Goal: Complete application form

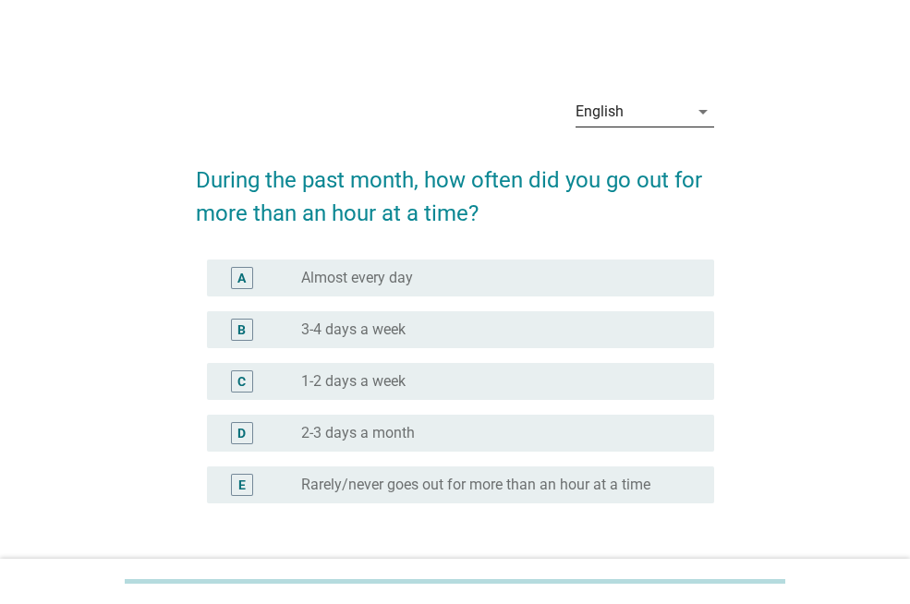
click at [645, 118] on div "English" at bounding box center [632, 112] width 113 height 30
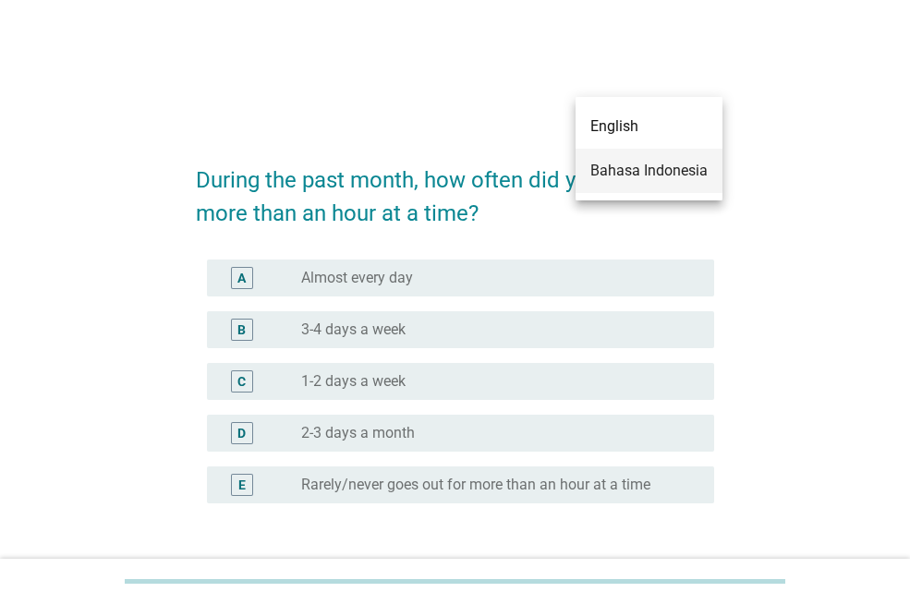
click at [648, 163] on div "Bahasa Indonesia" at bounding box center [649, 171] width 117 height 22
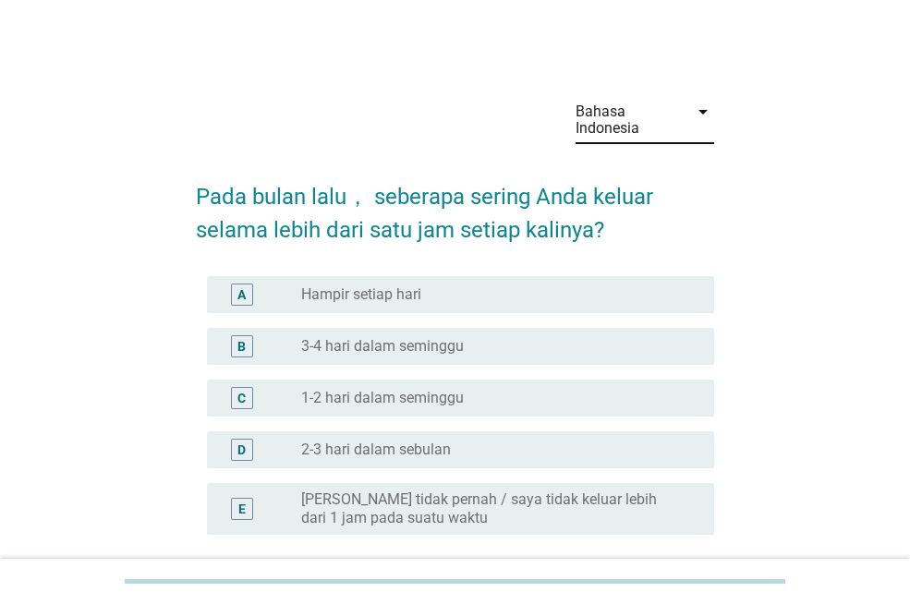
click at [444, 290] on div "radio_button_unchecked Hampir setiap hari" at bounding box center [493, 295] width 384 height 18
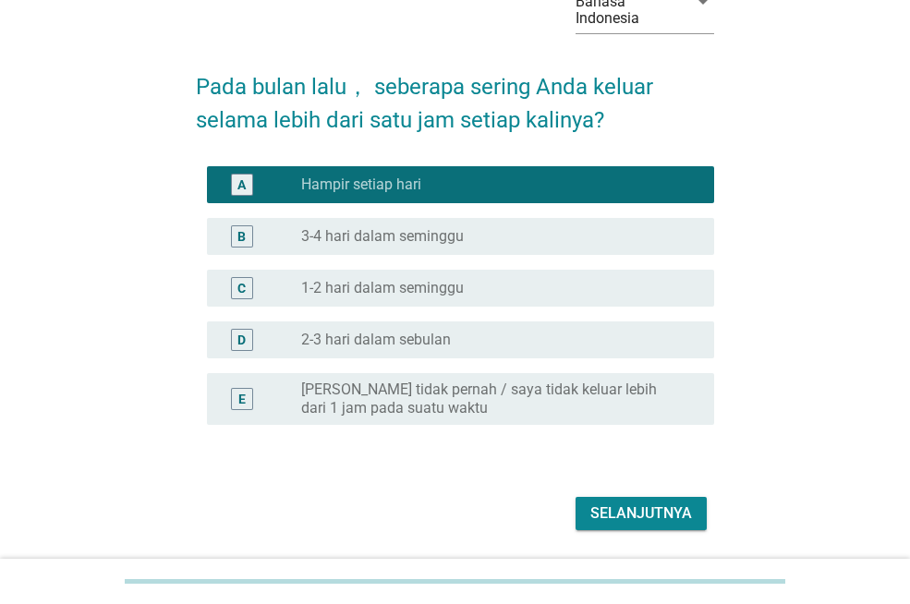
scroll to position [168, 0]
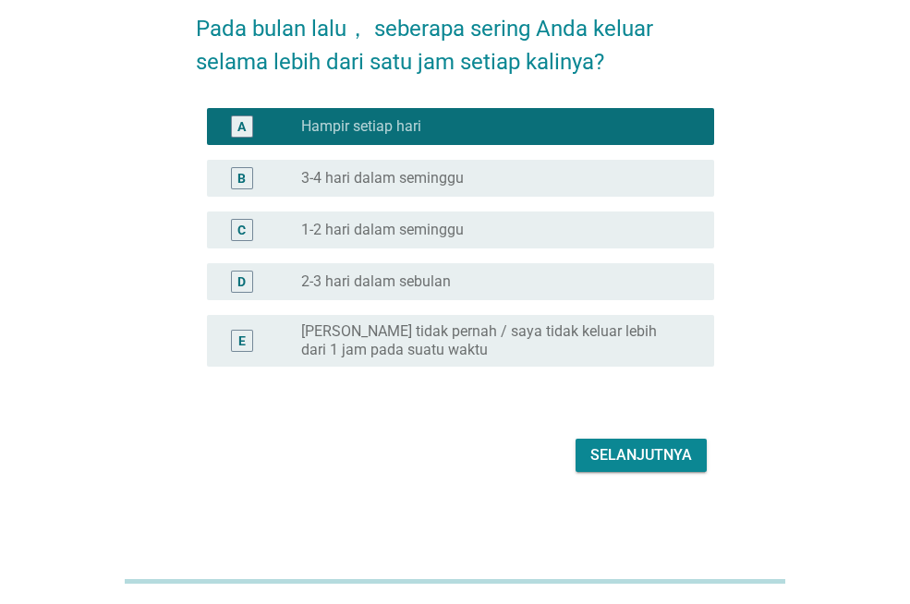
click at [677, 475] on div "Selanjutnya" at bounding box center [455, 455] width 518 height 44
click at [670, 459] on div "Selanjutnya" at bounding box center [642, 456] width 102 height 22
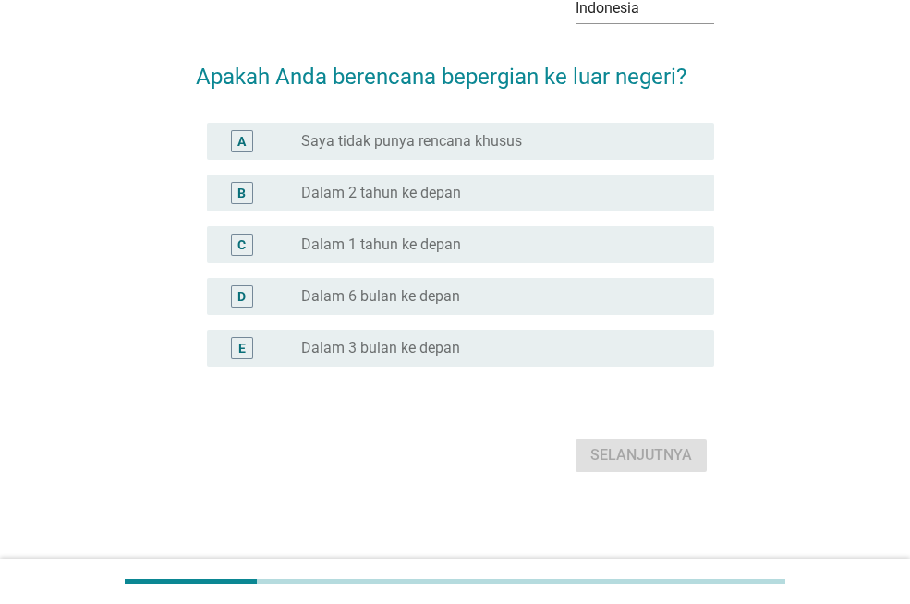
scroll to position [0, 0]
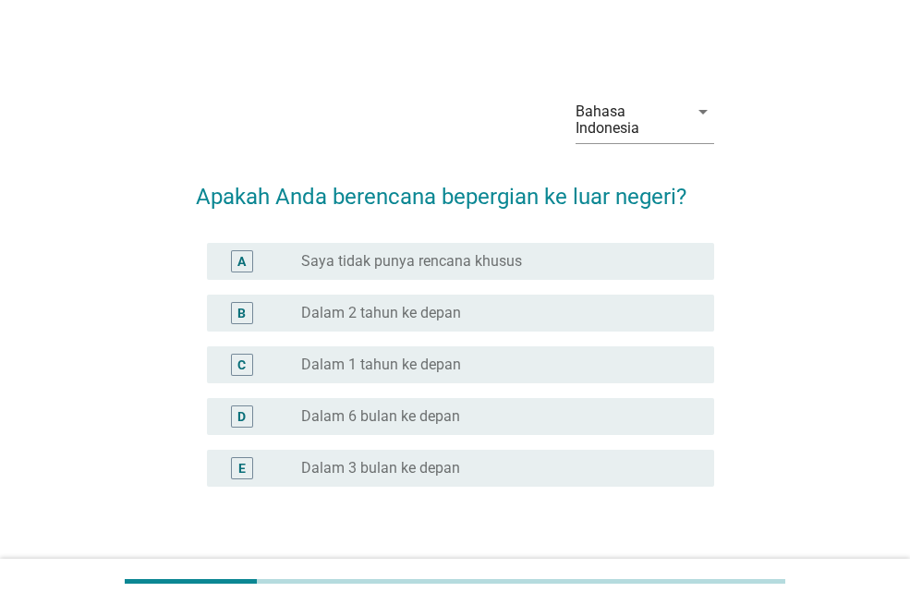
click at [518, 307] on div "radio_button_unchecked Dalam 2 tahun ke depan" at bounding box center [493, 313] width 384 height 18
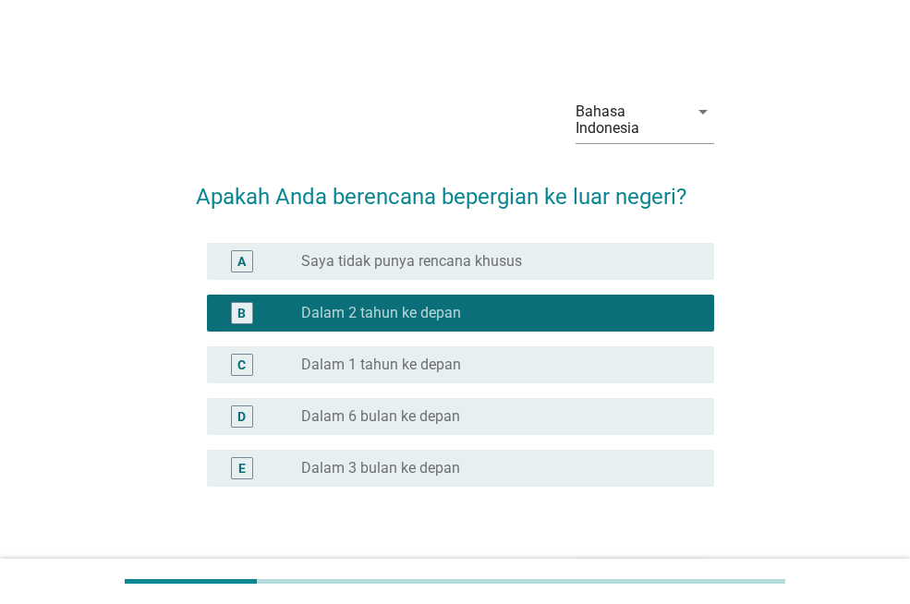
scroll to position [120, 0]
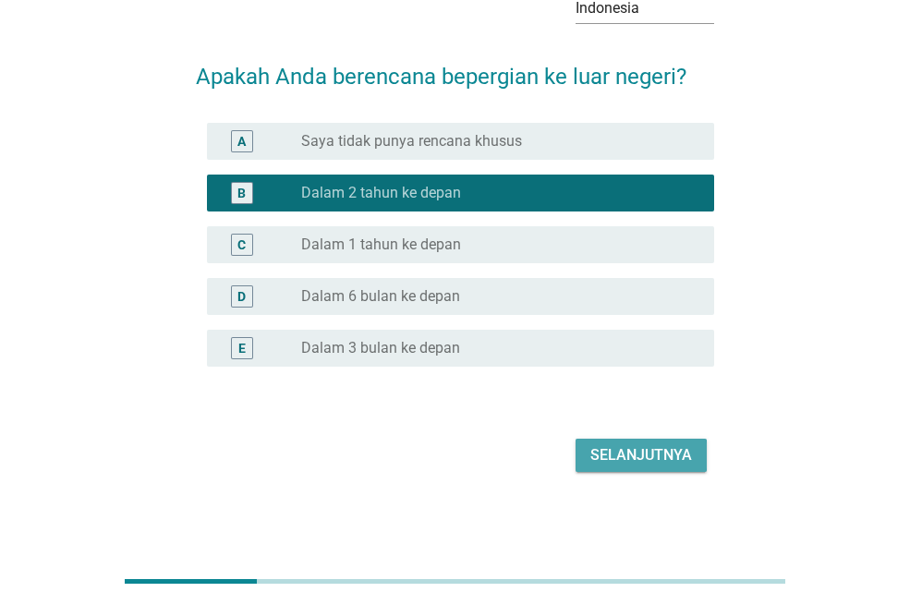
click at [649, 457] on div "Selanjutnya" at bounding box center [642, 456] width 102 height 22
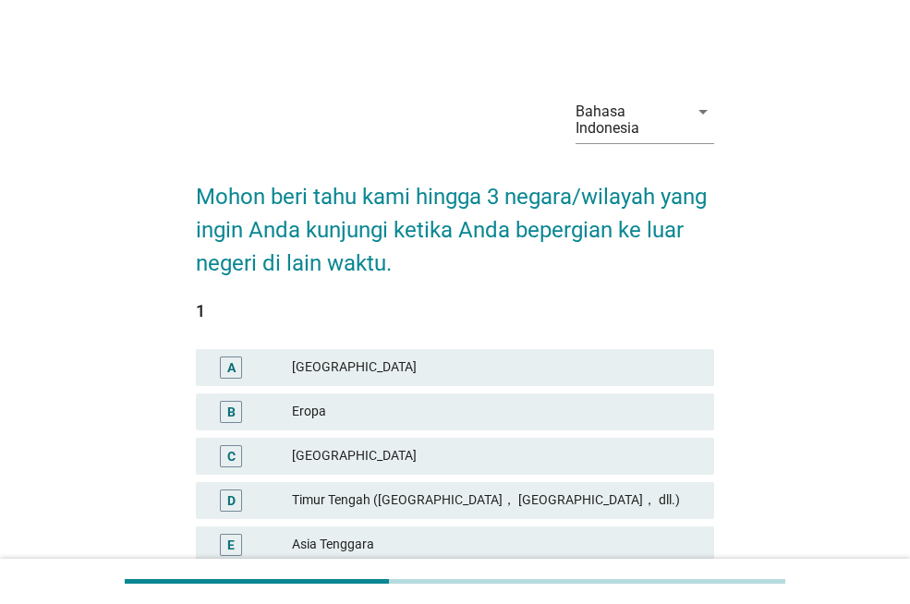
scroll to position [515, 0]
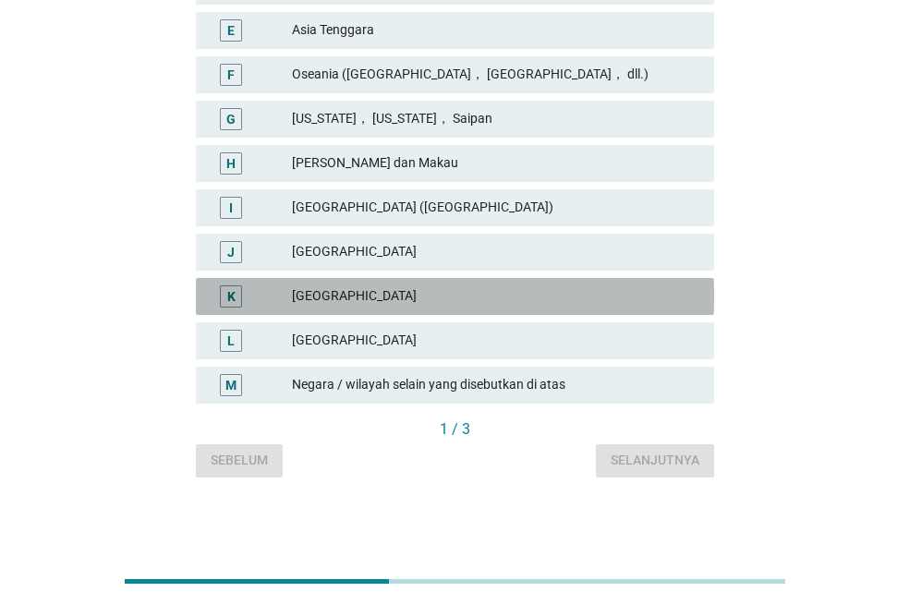
click at [378, 286] on div "[GEOGRAPHIC_DATA]" at bounding box center [496, 297] width 408 height 22
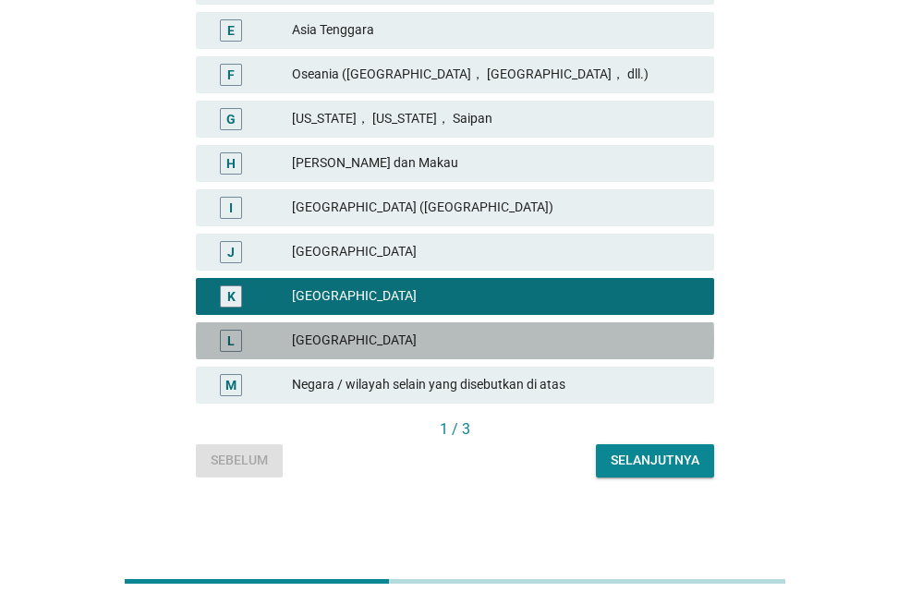
click at [379, 326] on div "L [GEOGRAPHIC_DATA]" at bounding box center [455, 341] width 518 height 37
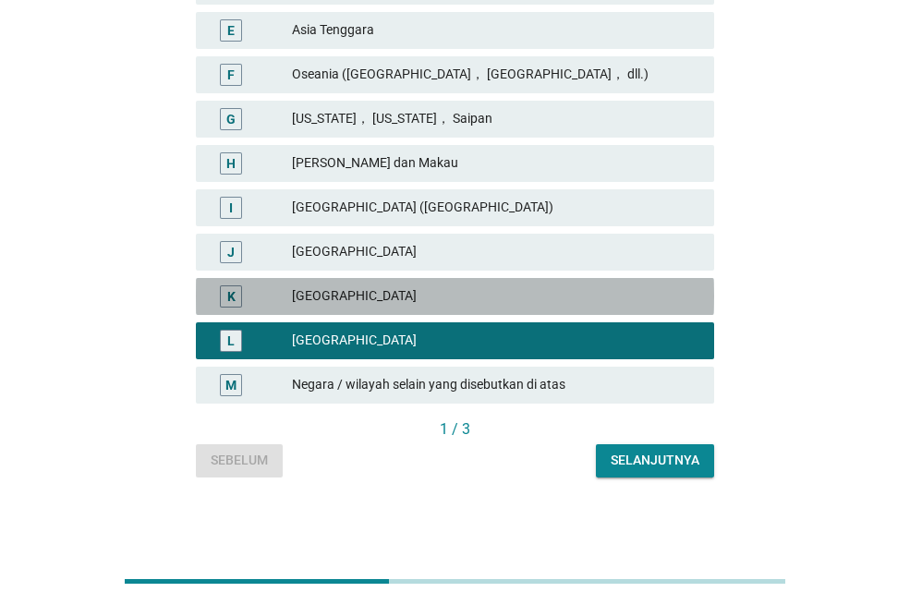
click at [371, 299] on div "[GEOGRAPHIC_DATA]" at bounding box center [496, 297] width 408 height 22
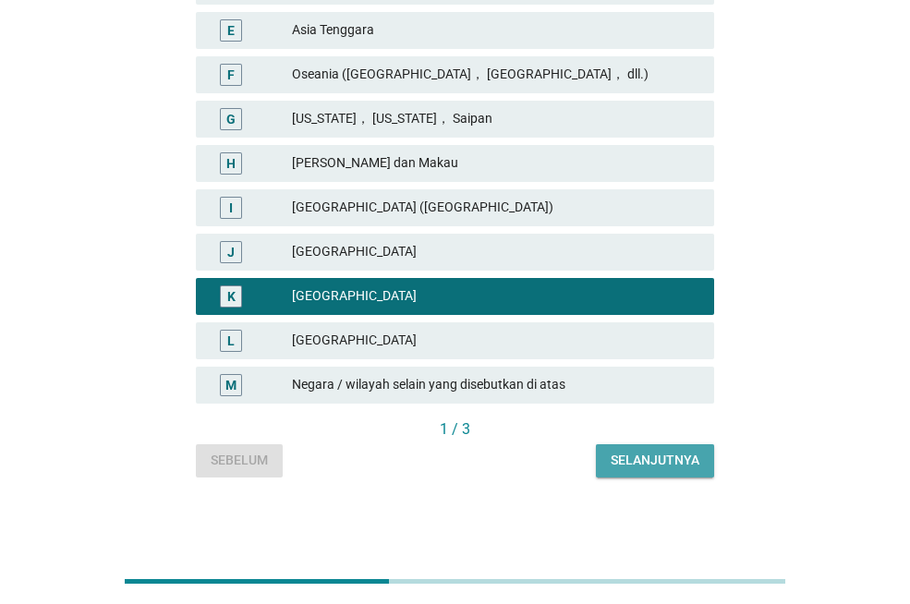
click at [668, 452] on div "Selanjutnya" at bounding box center [655, 460] width 89 height 19
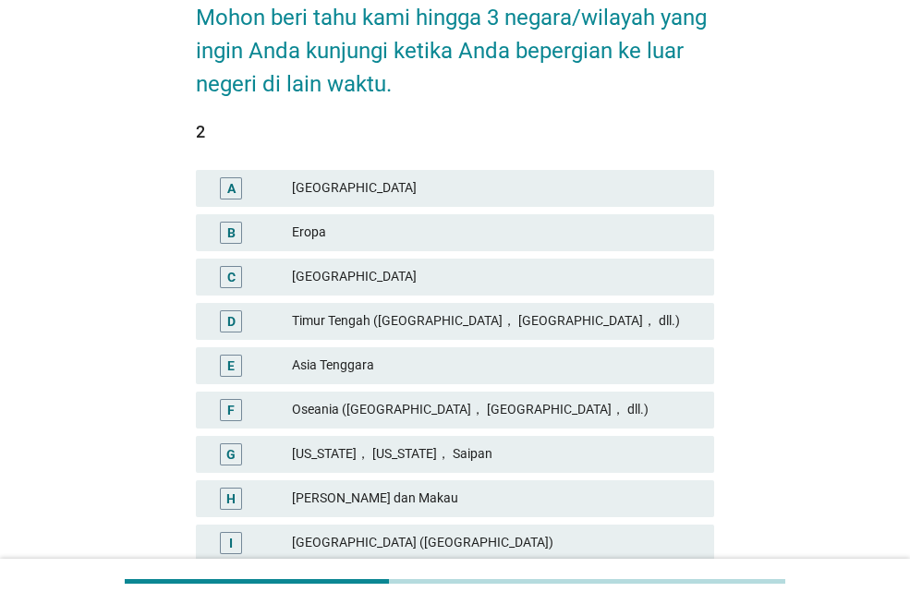
scroll to position [187, 0]
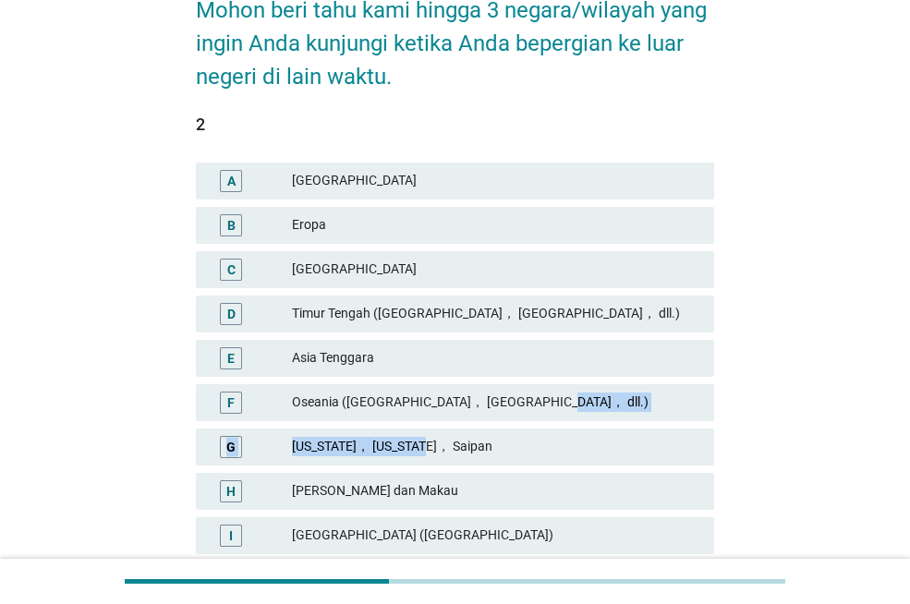
drag, startPoint x: 907, startPoint y: 410, endPoint x: 901, endPoint y: 458, distance: 48.4
click at [901, 458] on div "Bahasa Indonesia arrow_drop_down Mohon beri tahu kami hingga 3 negara/wilayah y…" at bounding box center [455, 350] width 910 height 1074
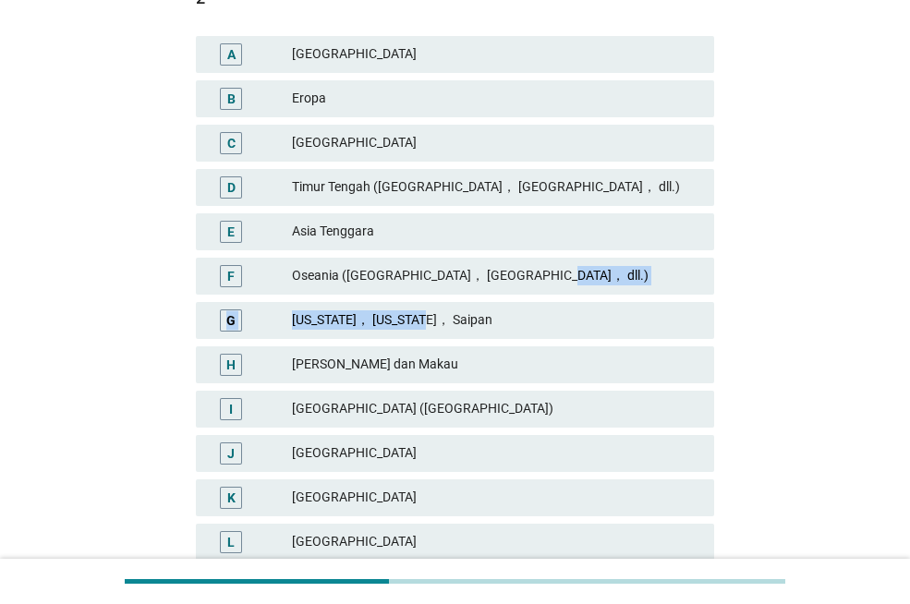
scroll to position [315, 0]
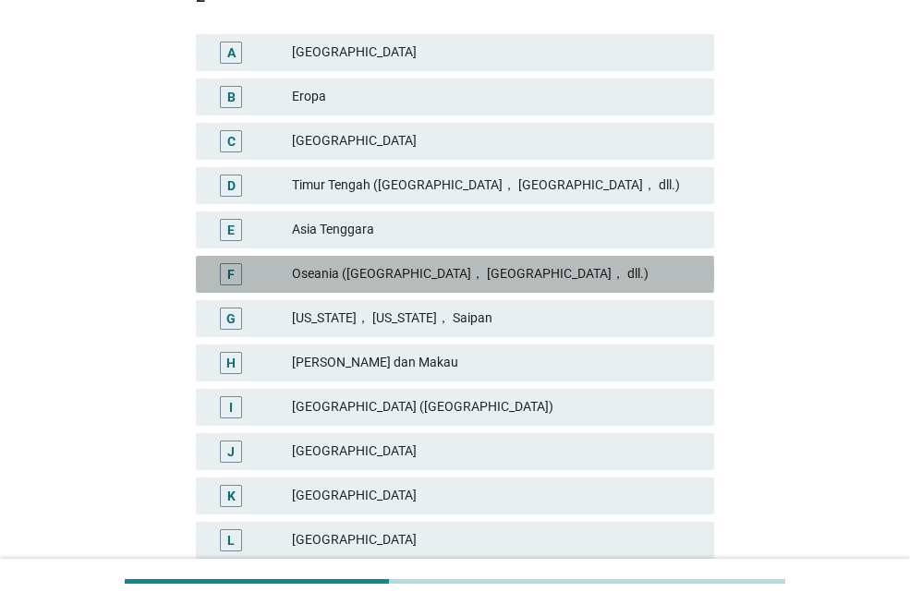
click at [490, 274] on div "Oseania ([GEOGRAPHIC_DATA]， [GEOGRAPHIC_DATA]， dll.)" at bounding box center [496, 274] width 408 height 22
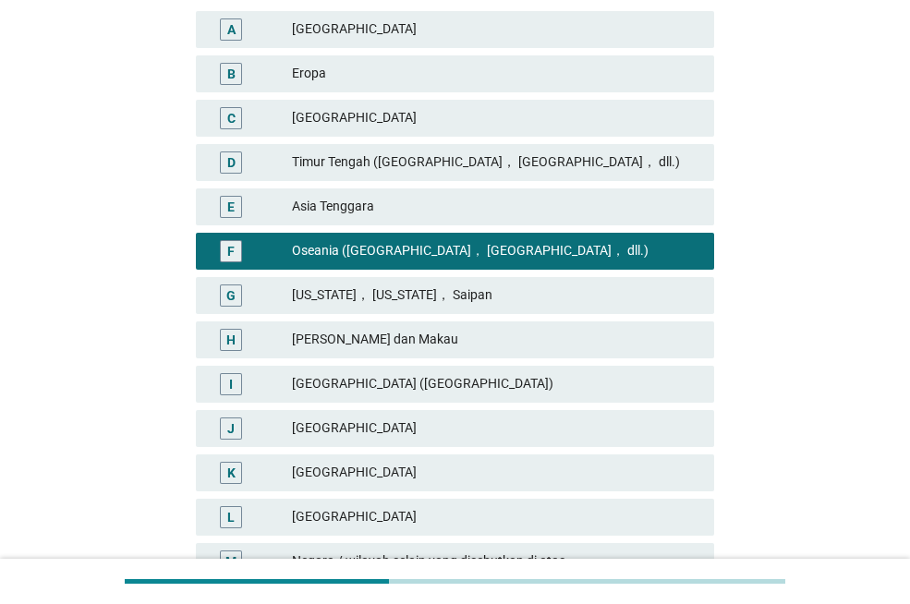
scroll to position [515, 0]
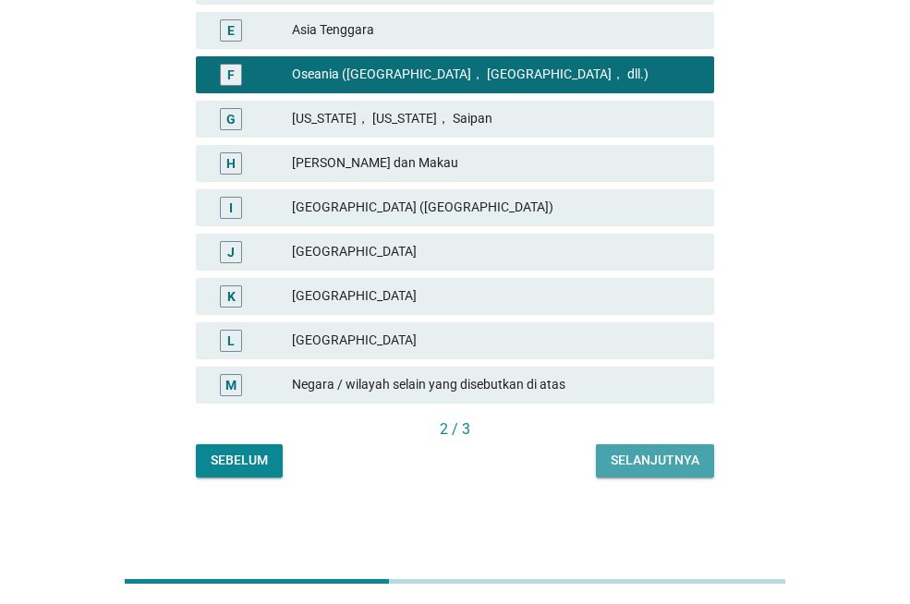
click at [643, 449] on button "Selanjutnya" at bounding box center [655, 461] width 118 height 33
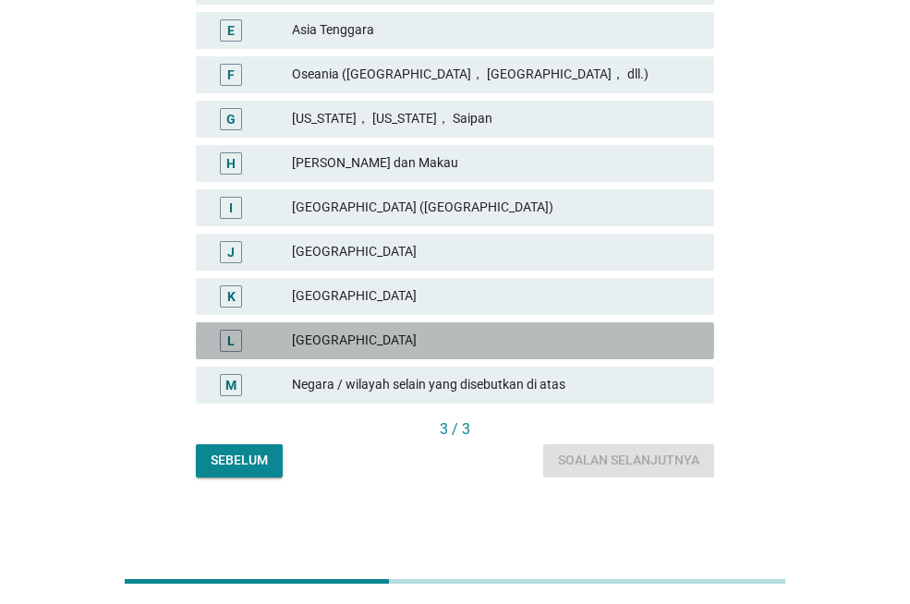
click at [584, 348] on div "[GEOGRAPHIC_DATA]" at bounding box center [496, 341] width 408 height 22
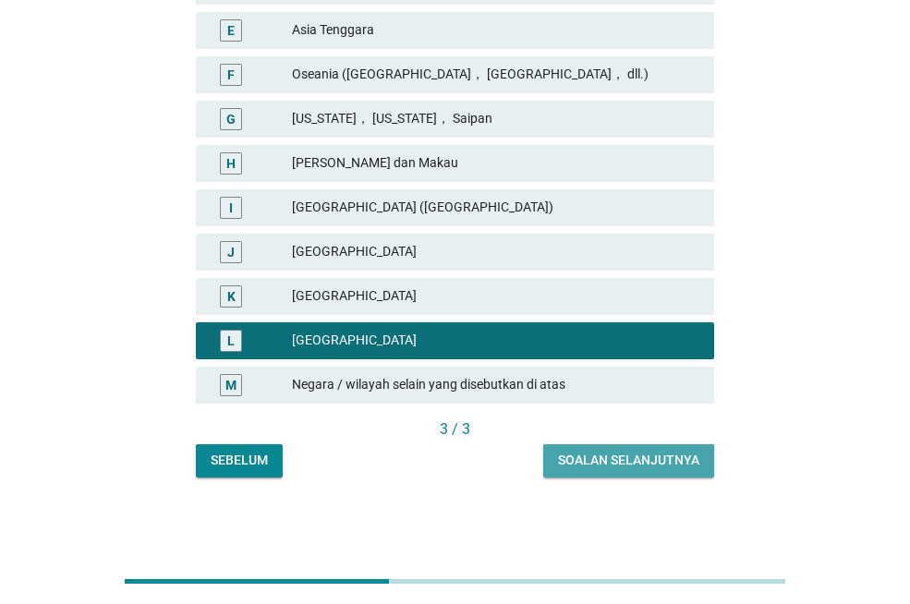
click at [630, 448] on button "Soalan selanjutnya" at bounding box center [628, 461] width 171 height 33
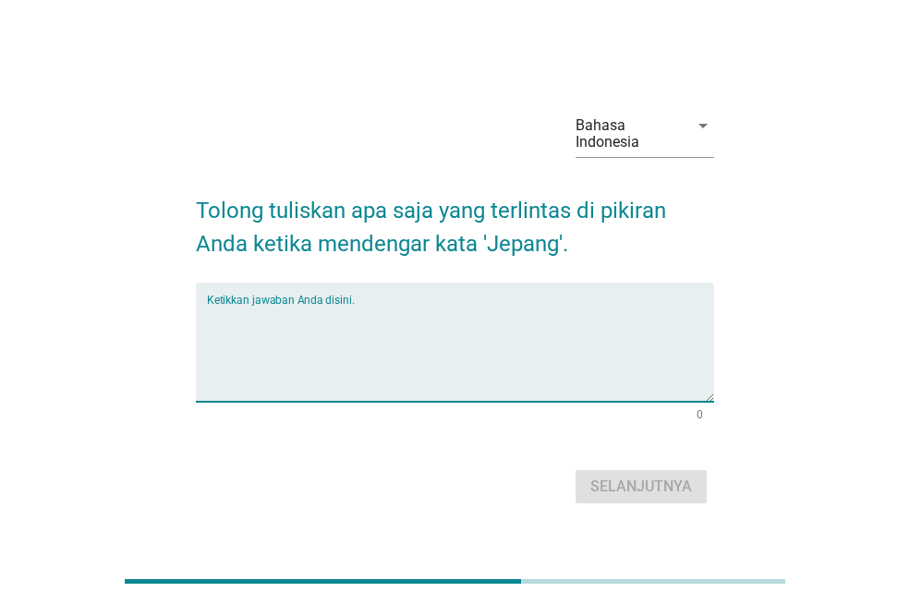
click at [507, 343] on textarea "Ketikkan jawaban Anda disini." at bounding box center [460, 353] width 507 height 97
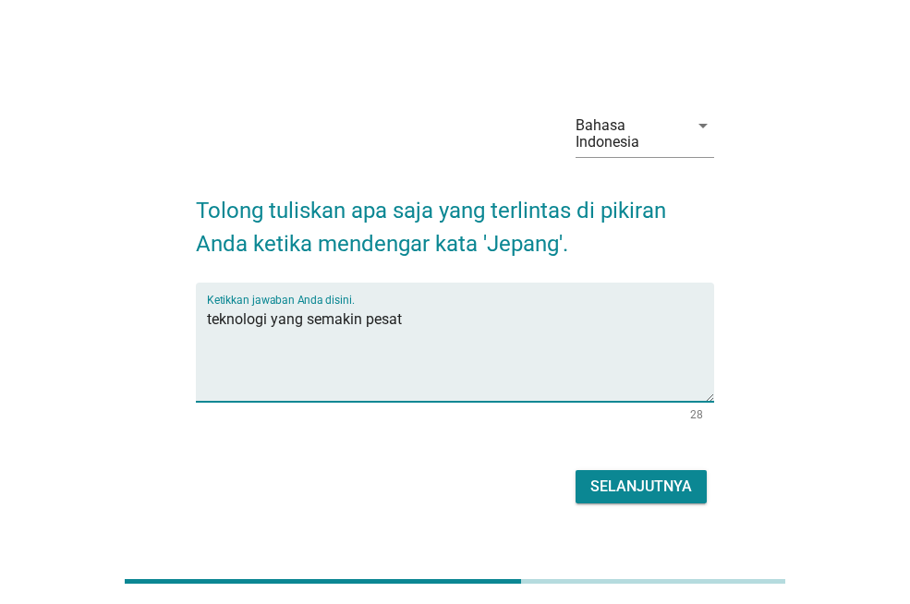
type textarea "teknologi yang semakin pesat"
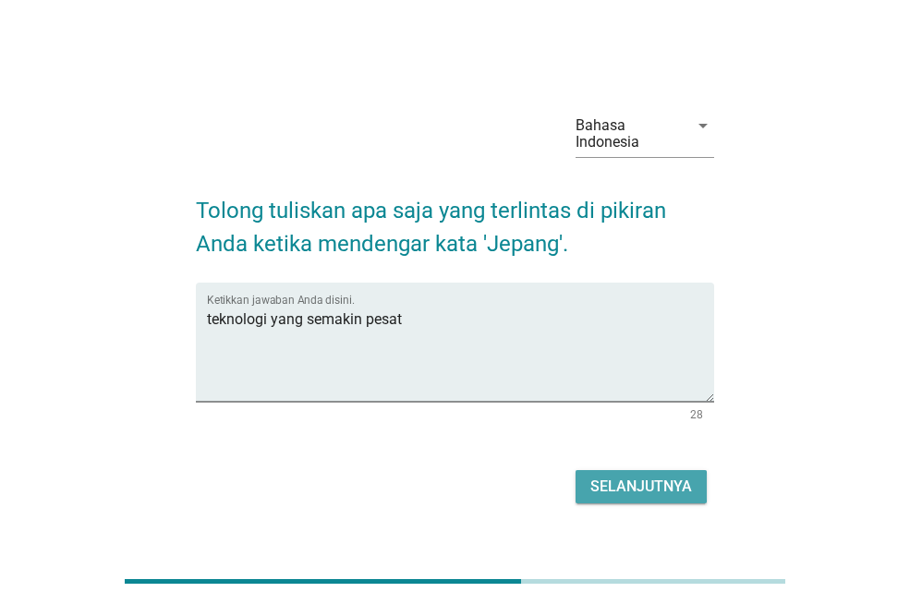
click at [646, 477] on div "Selanjutnya" at bounding box center [642, 487] width 102 height 22
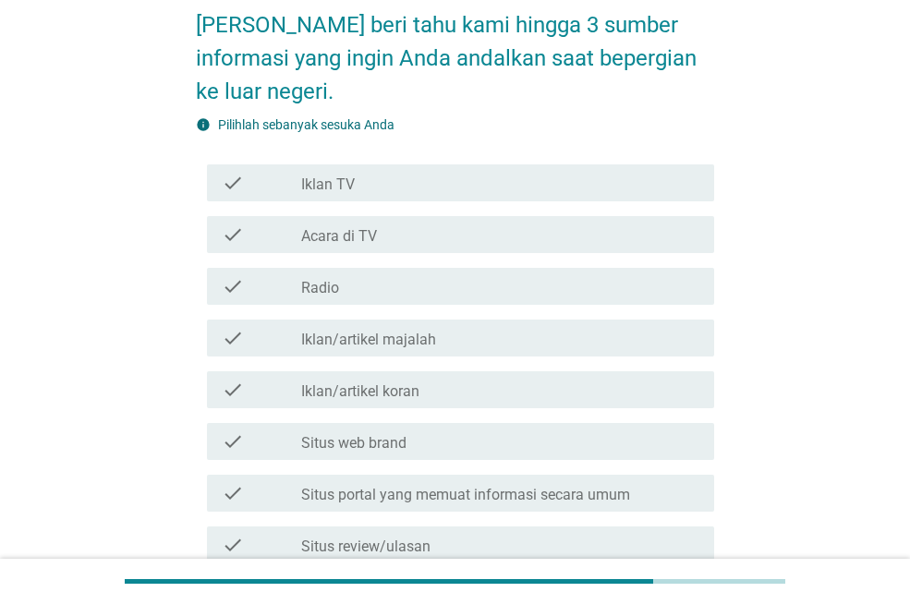
scroll to position [177, 0]
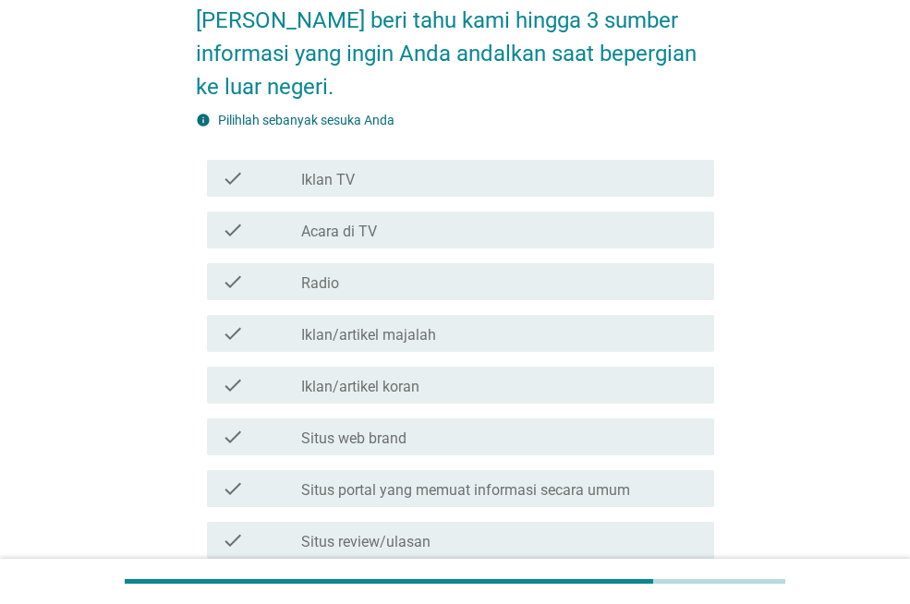
click at [359, 228] on label "Acara di TV" at bounding box center [339, 232] width 76 height 18
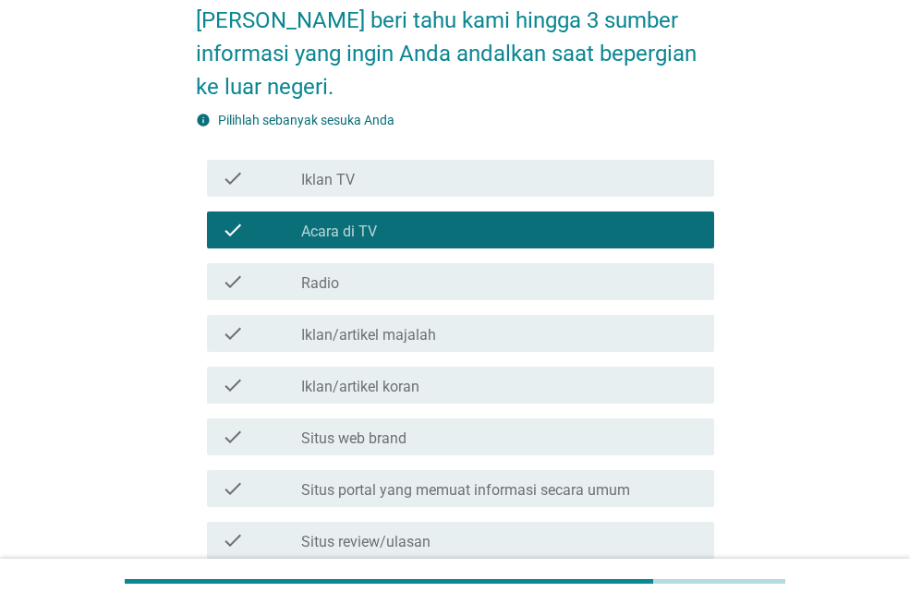
scroll to position [705, 0]
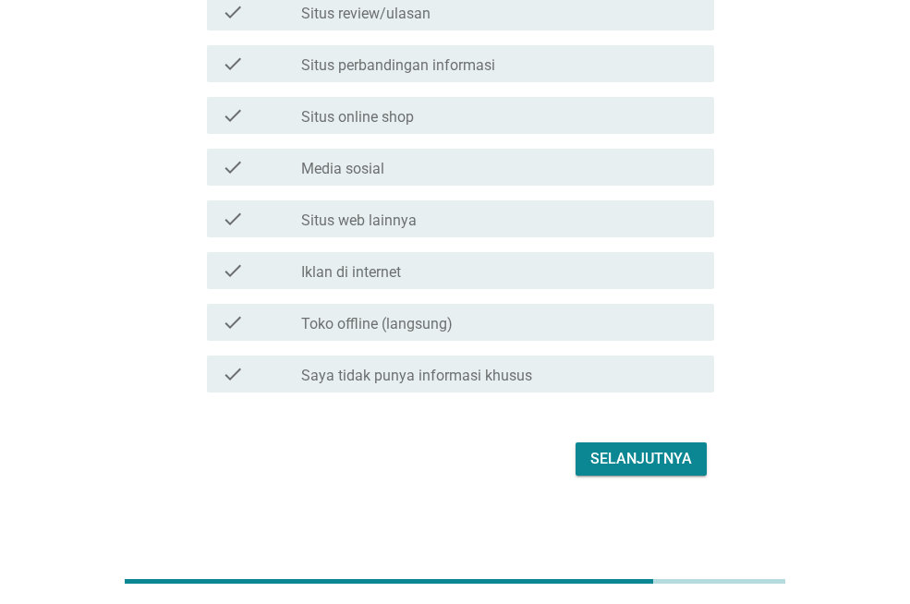
click at [443, 266] on div "check_box_outline_blank Iklan di internet" at bounding box center [500, 271] width 398 height 22
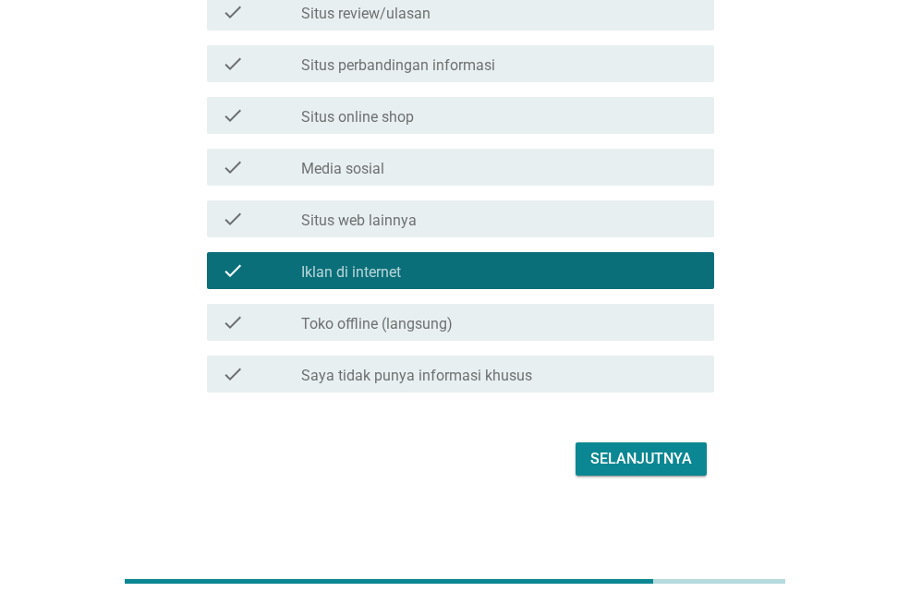
click at [446, 229] on div "check_box_outline_blank Situs web lainnya" at bounding box center [500, 219] width 398 height 22
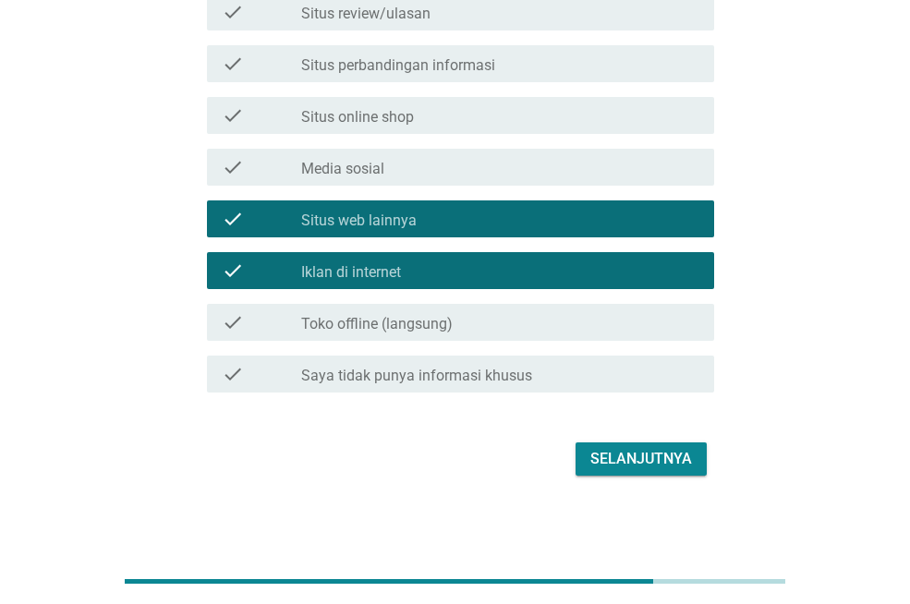
click at [495, 190] on div "check check_box_outline_blank Media sosial" at bounding box center [455, 167] width 518 height 52
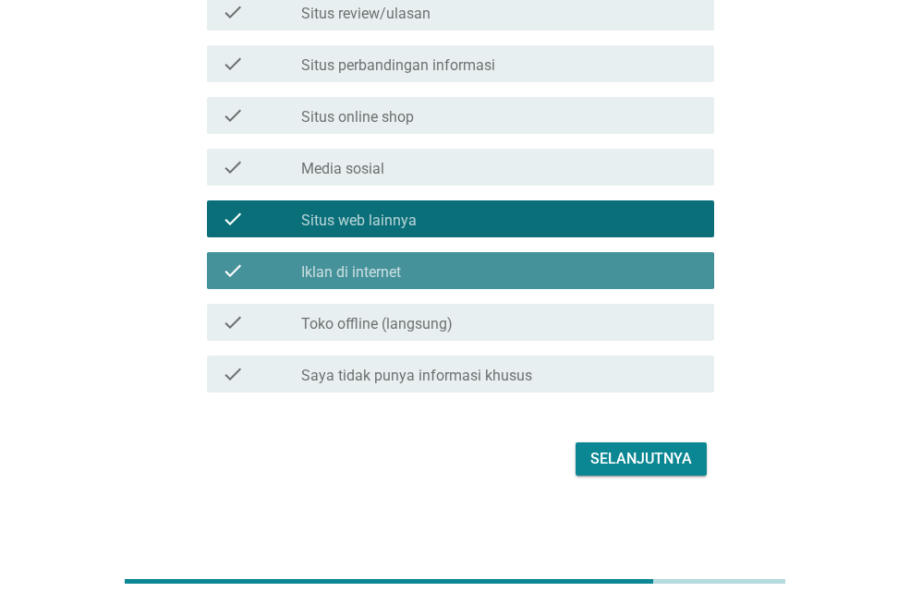
click at [428, 257] on div "check check_box_outline_blank Iklan di internet" at bounding box center [460, 270] width 507 height 37
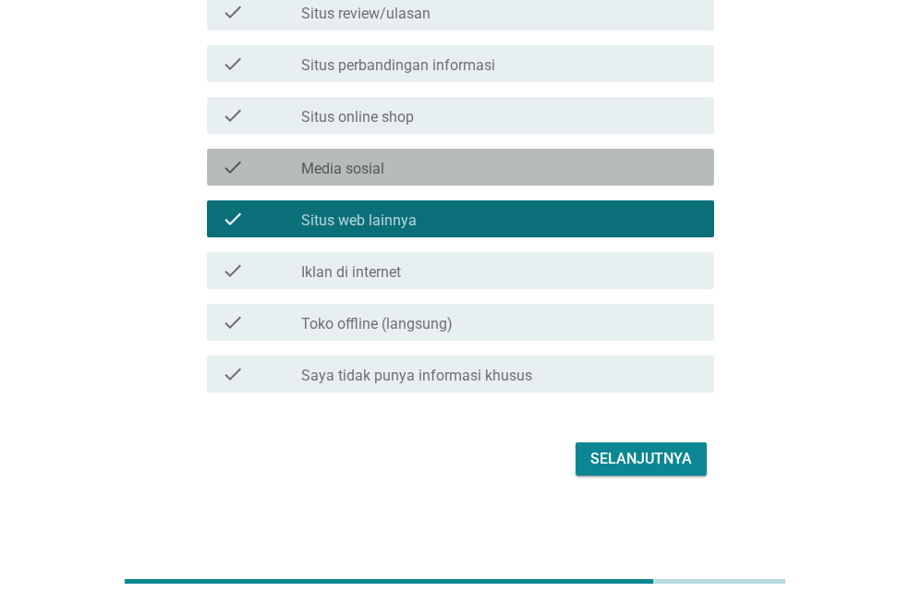
click at [426, 177] on div "check_box_outline_blank Media sosial" at bounding box center [500, 167] width 398 height 22
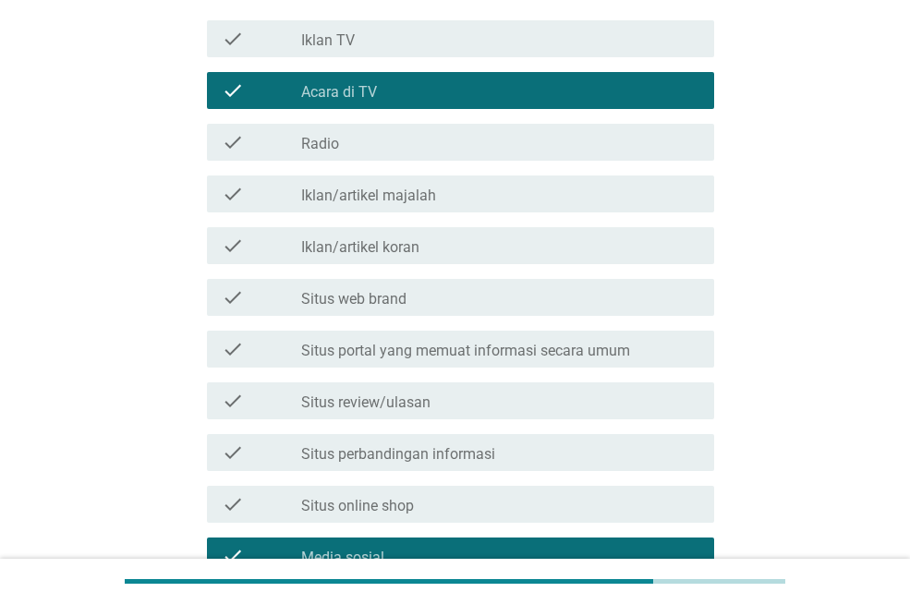
scroll to position [319, 0]
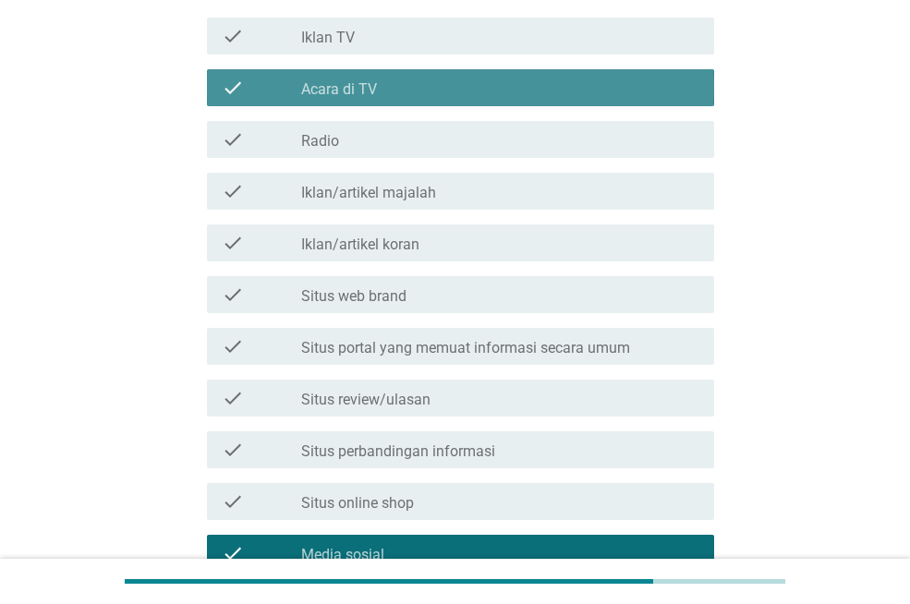
click at [620, 88] on div "check_box Acara di TV" at bounding box center [500, 88] width 398 height 22
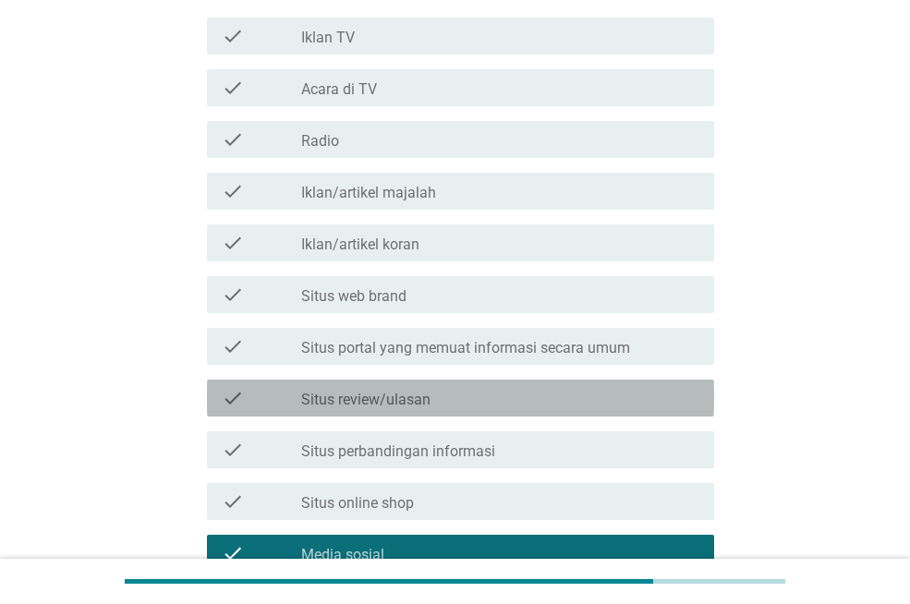
click at [505, 408] on div "check_box_outline_blank Situs review/ulasan" at bounding box center [500, 398] width 398 height 22
